Goal: Navigation & Orientation: Find specific page/section

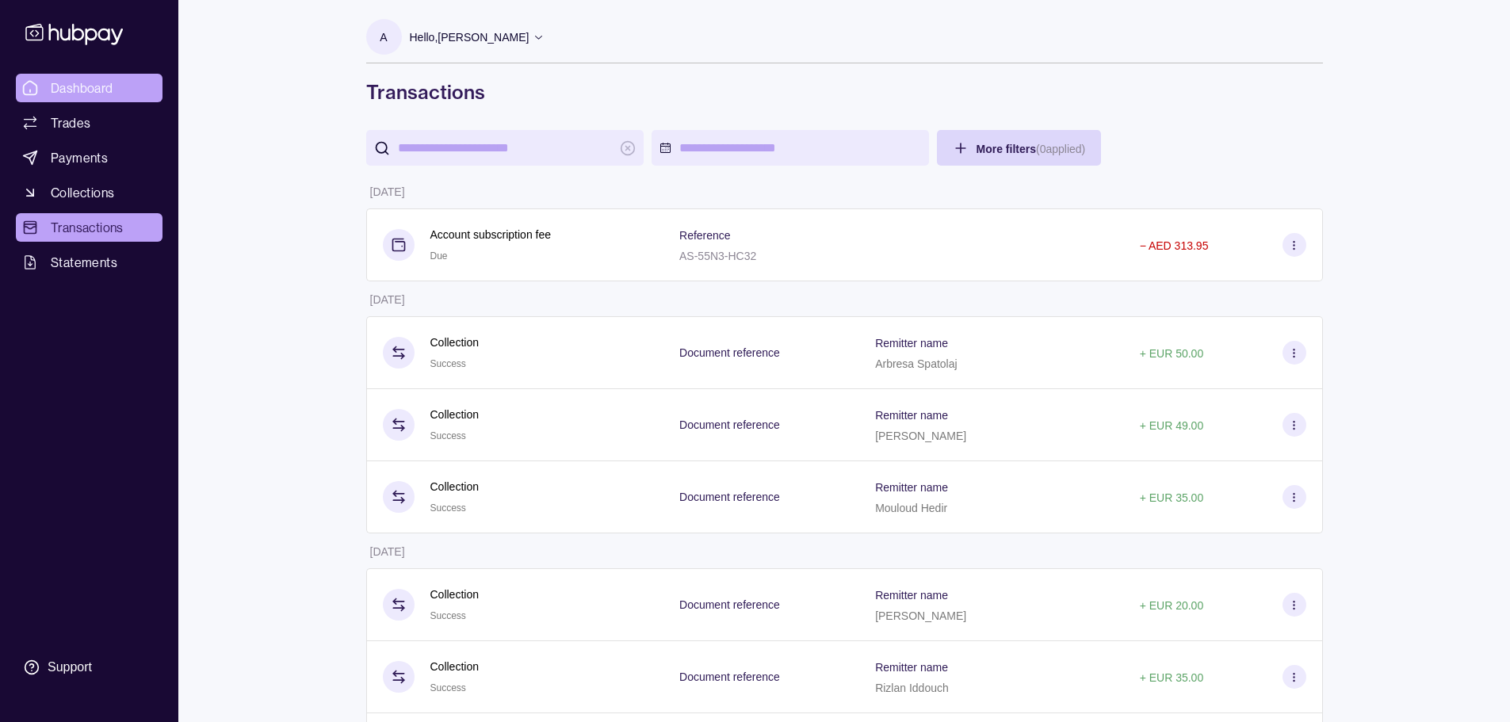
click at [87, 86] on span "Dashboard" at bounding box center [82, 87] width 63 height 19
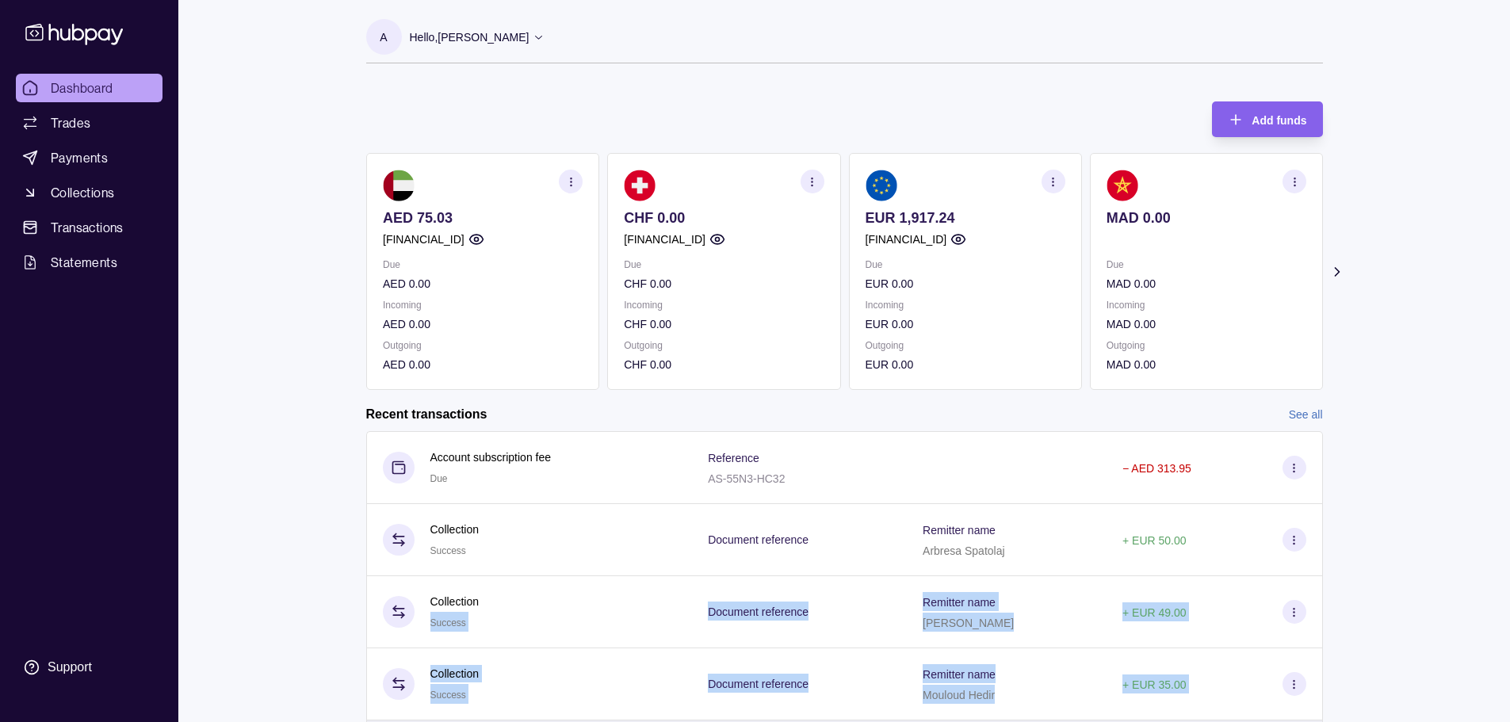
drag, startPoint x: 593, startPoint y: 689, endPoint x: 655, endPoint y: 713, distance: 66.5
click at [652, 716] on tbody "Account subscription fee Due Reference AS-55N3-HC32 − AED 313.95 Collection Suc…" at bounding box center [844, 611] width 957 height 361
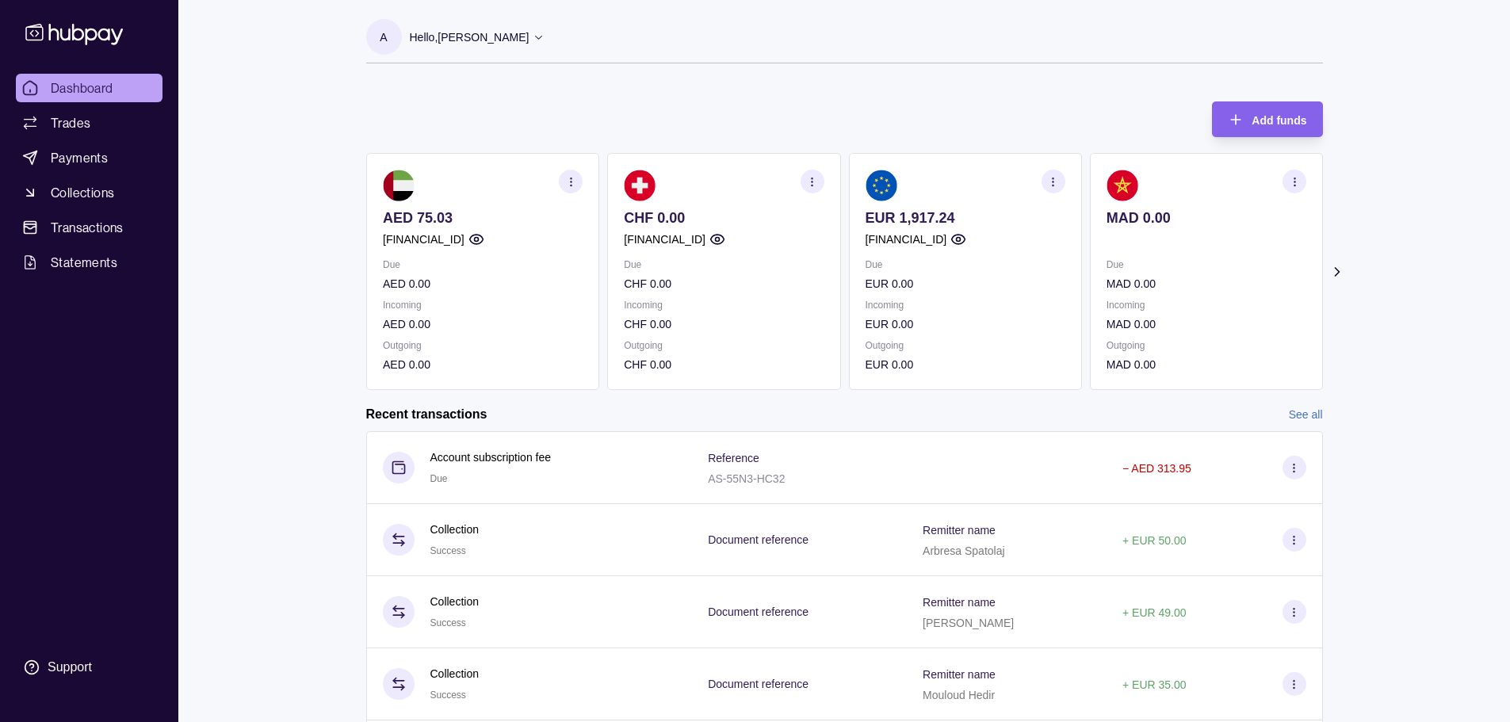
click at [1434, 308] on div "Dashboard Trades Payments Collections Transactions Statements Support A Hello, …" at bounding box center [755, 421] width 1510 height 843
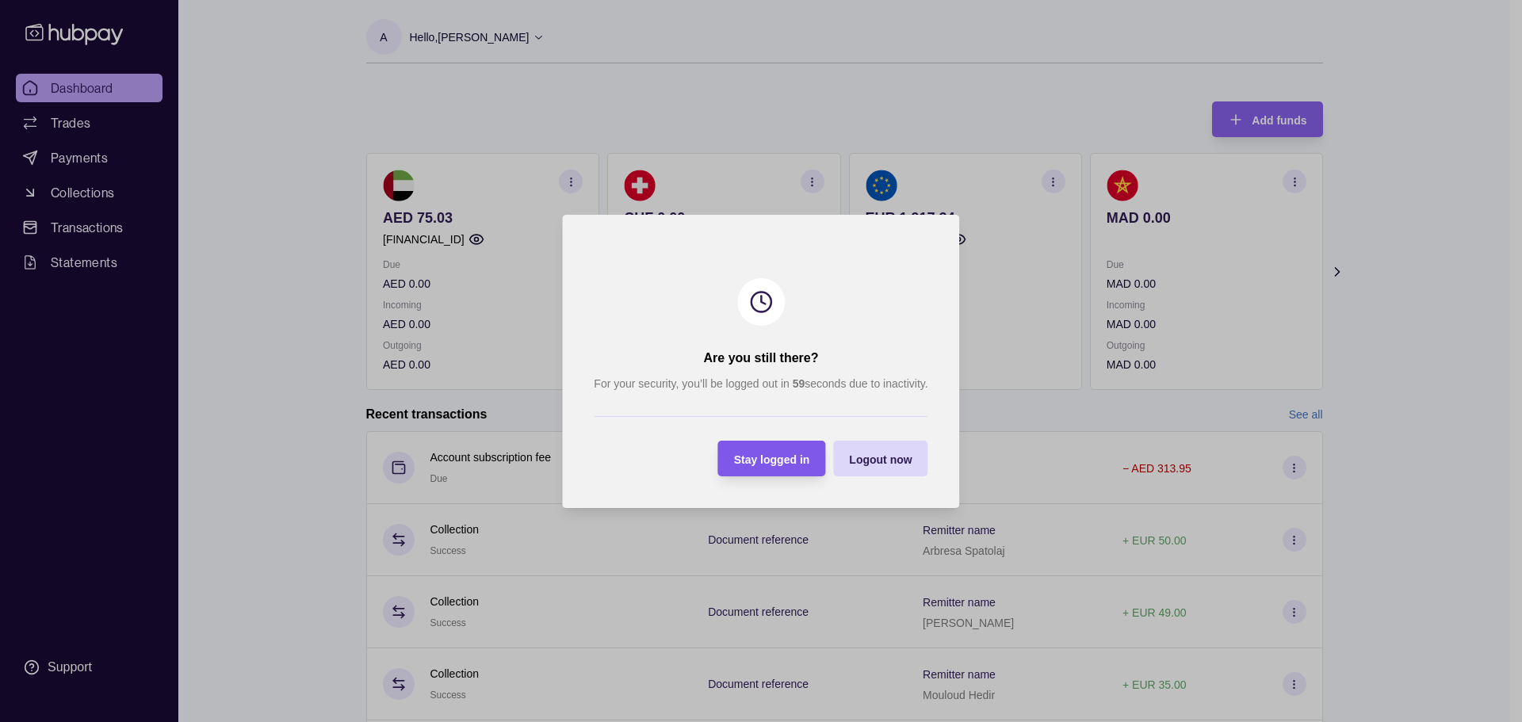
click at [785, 459] on span "Stay logged in" at bounding box center [772, 459] width 76 height 13
